Goal: Navigation & Orientation: Find specific page/section

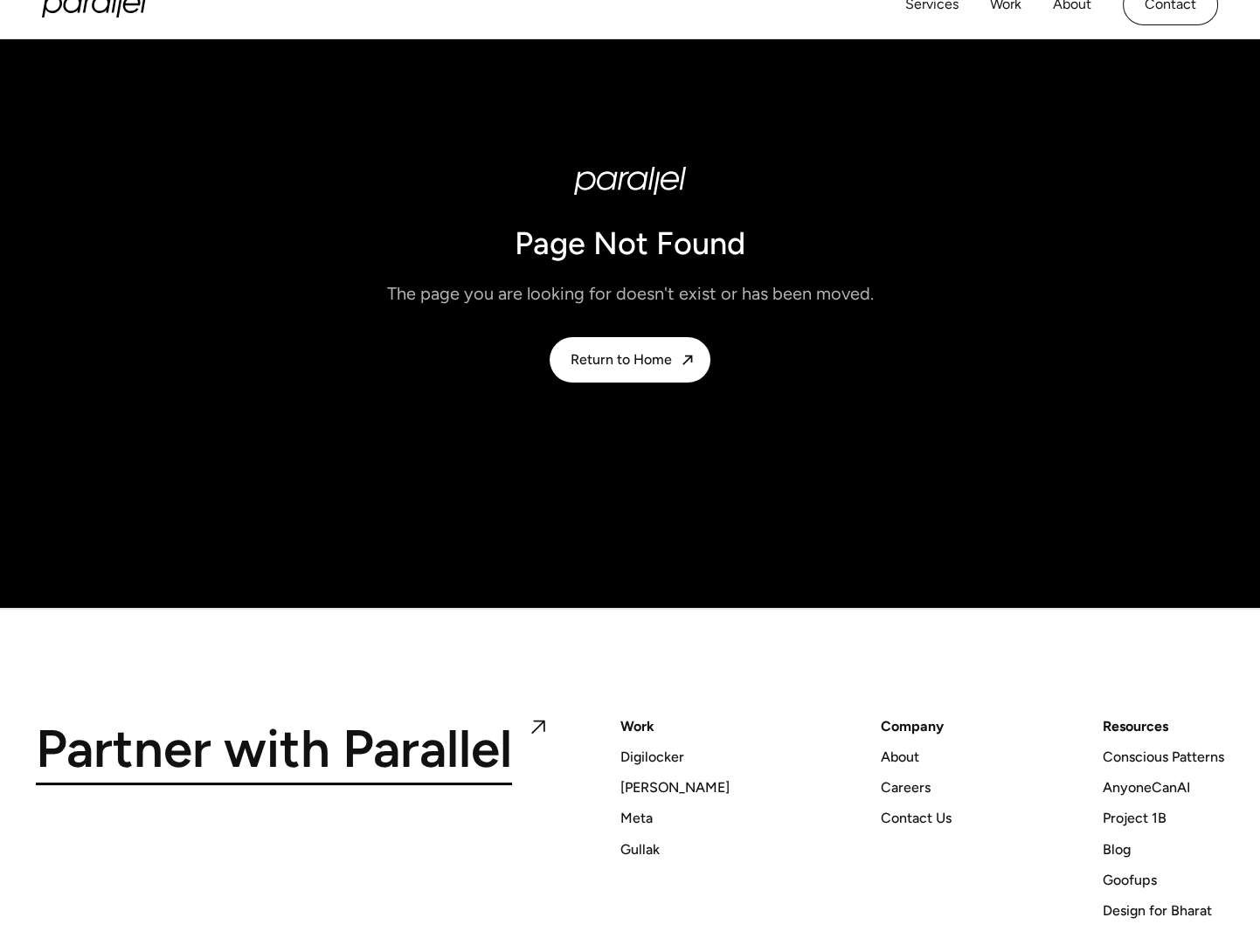
scroll to position [232, 0]
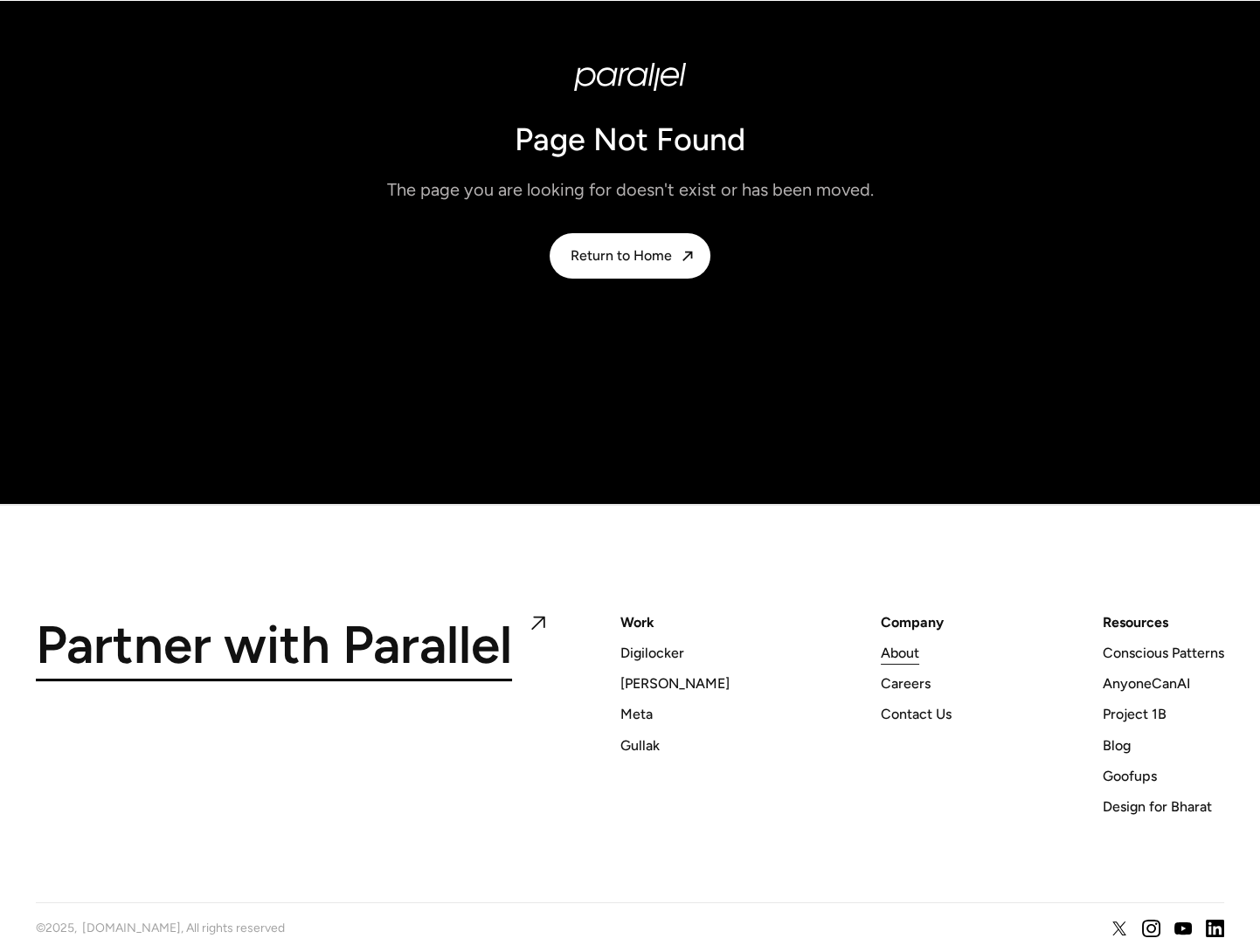
click at [887, 645] on div "About" at bounding box center [899, 653] width 39 height 24
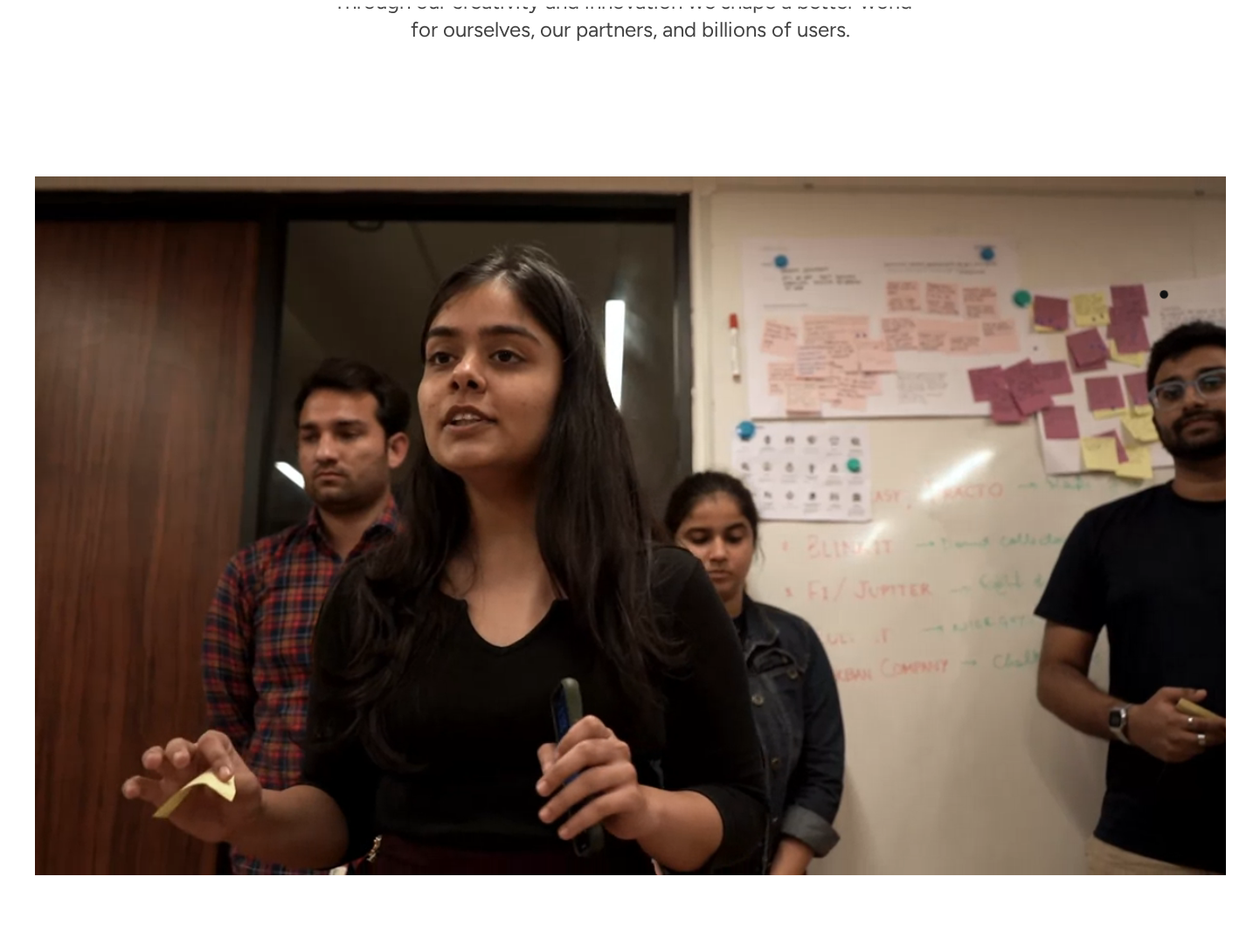
scroll to position [262, 0]
